Goal: Transaction & Acquisition: Obtain resource

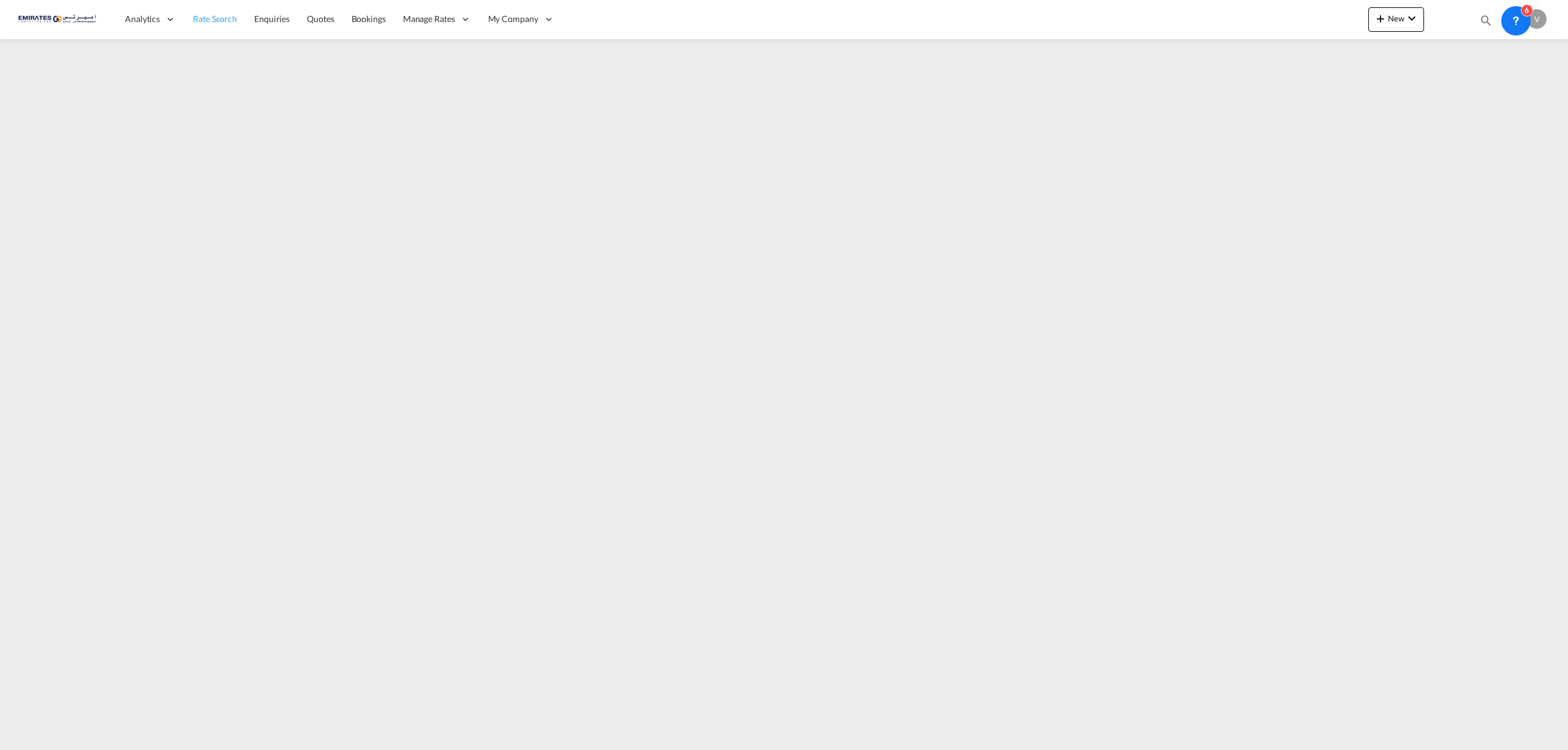
click at [228, 20] on span "Rate Search" at bounding box center [215, 19] width 44 height 10
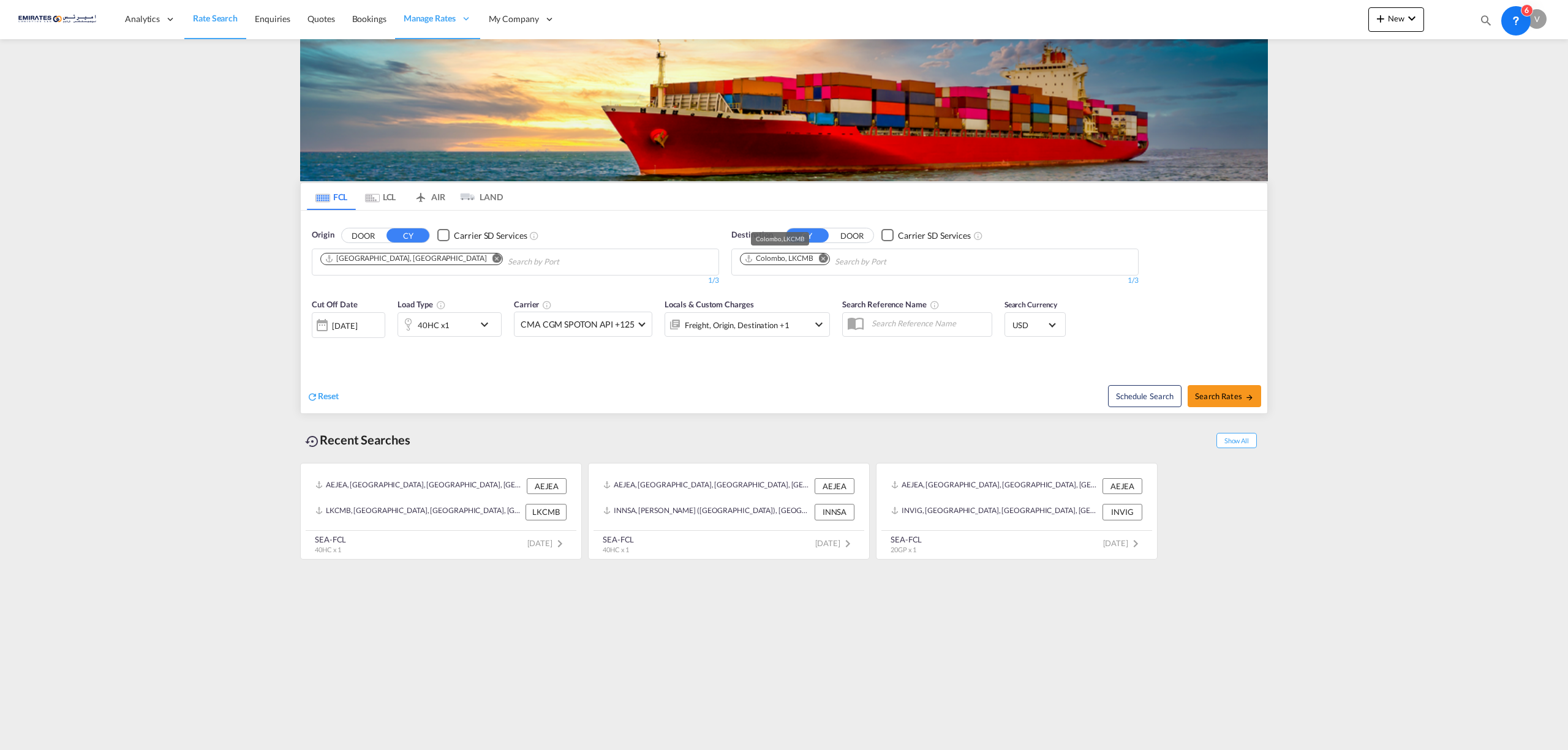
click at [809, 262] on div "Colombo, LKCMB" at bounding box center [778, 259] width 69 height 10
click at [826, 258] on md-icon "Remove" at bounding box center [823, 258] width 9 height 9
type input "M"
type input "[GEOGRAPHIC_DATA]"
click at [775, 299] on div "Mombasa [GEOGRAPHIC_DATA] [GEOGRAPHIC_DATA]" at bounding box center [836, 290] width 233 height 37
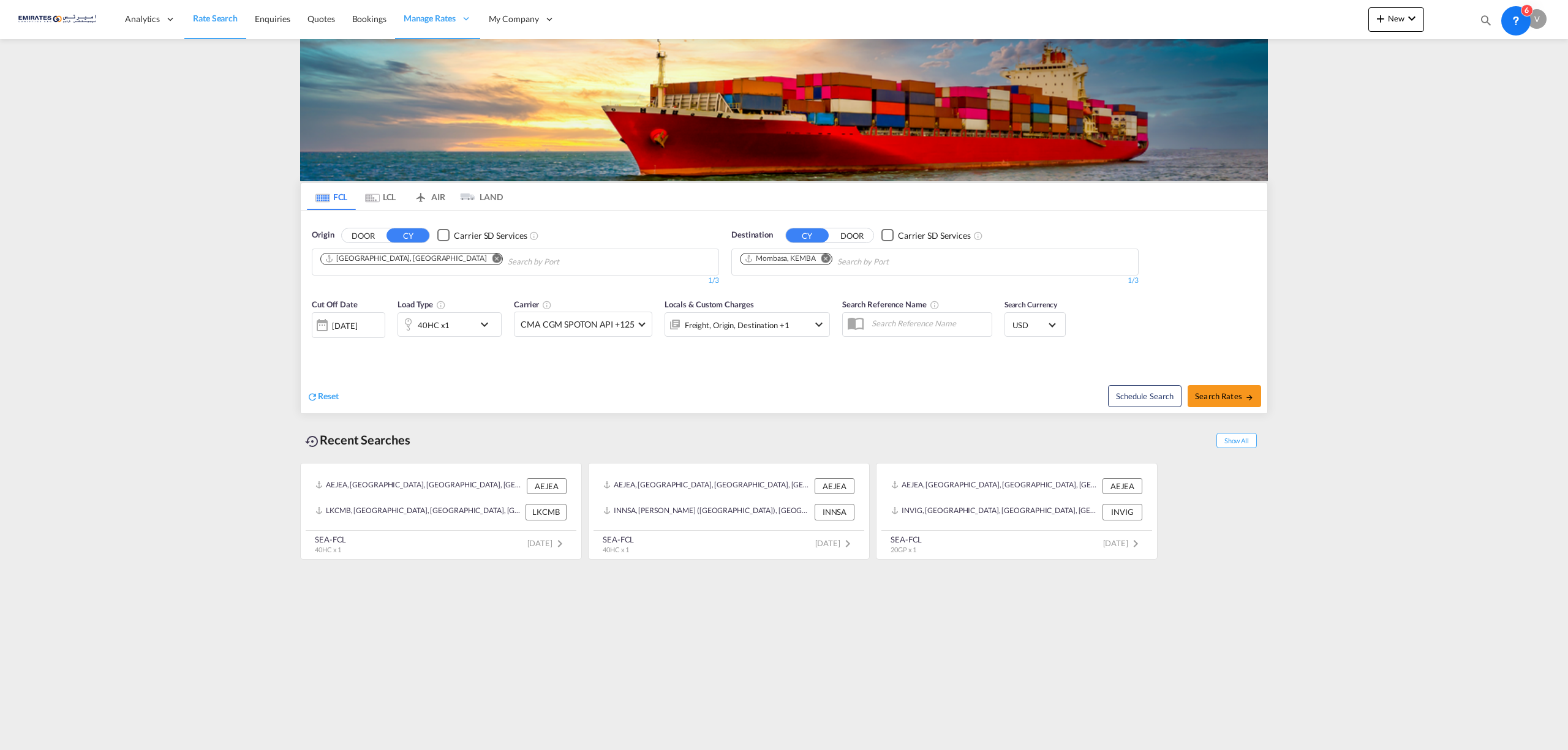
click at [1215, 403] on button "Search Rates" at bounding box center [1224, 397] width 74 height 22
type input "AEJEA to KEMBA / [DATE]"
